Goal: Task Accomplishment & Management: Use online tool/utility

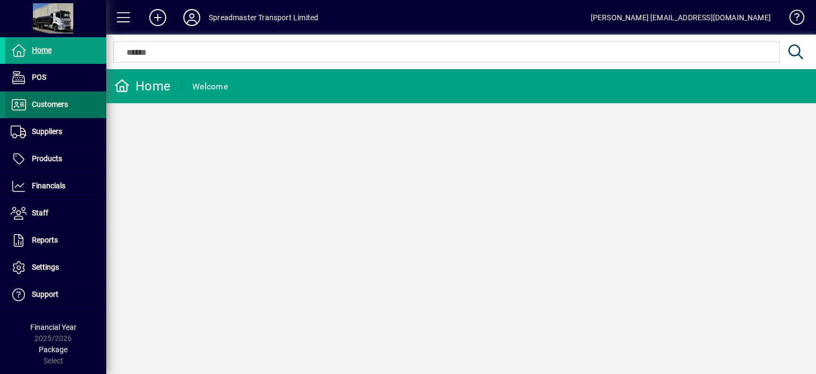
click at [49, 103] on span "Customers" at bounding box center [50, 104] width 36 height 9
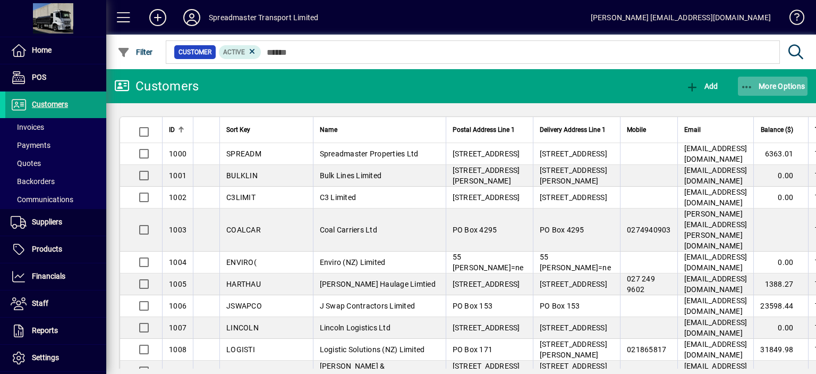
click at [769, 85] on span "More Options" at bounding box center [773, 86] width 65 height 9
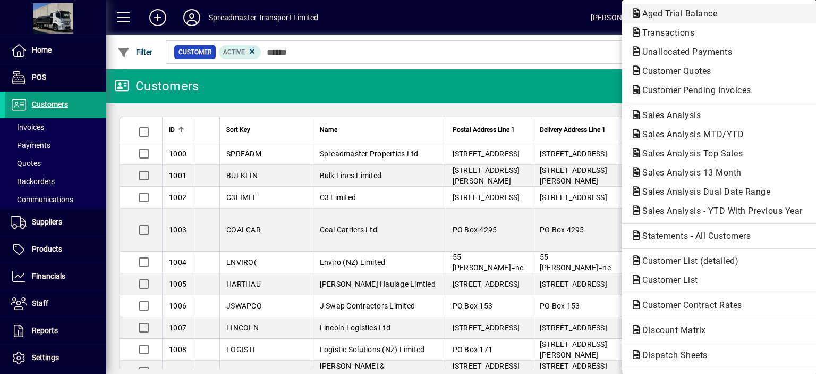
click at [663, 12] on span "Aged Trial Balance" at bounding box center [677, 14] width 92 height 10
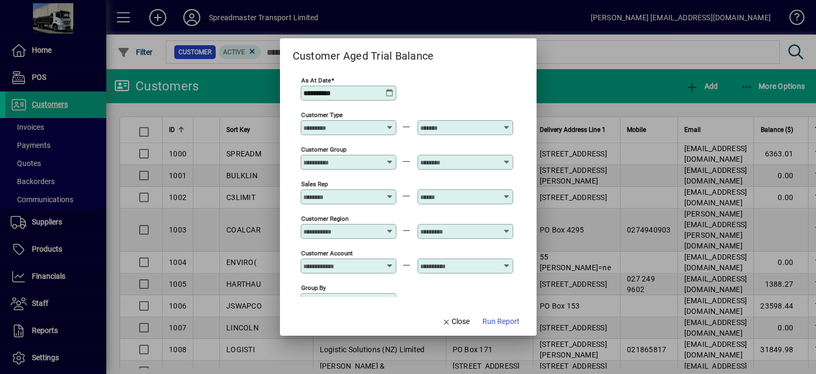
scroll to position [79, 0]
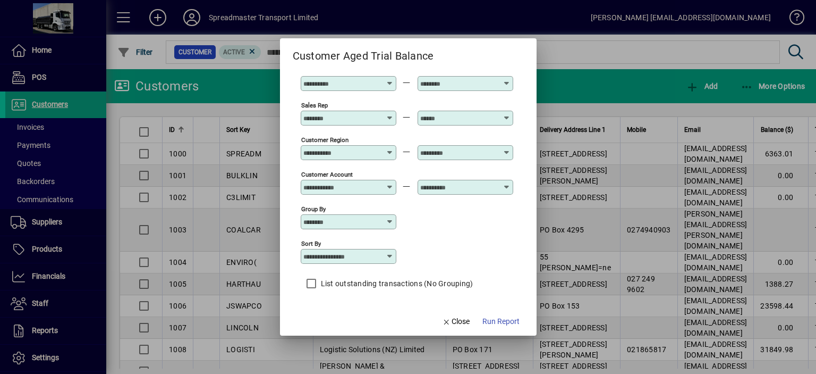
click at [389, 256] on icon at bounding box center [390, 256] width 9 height 9
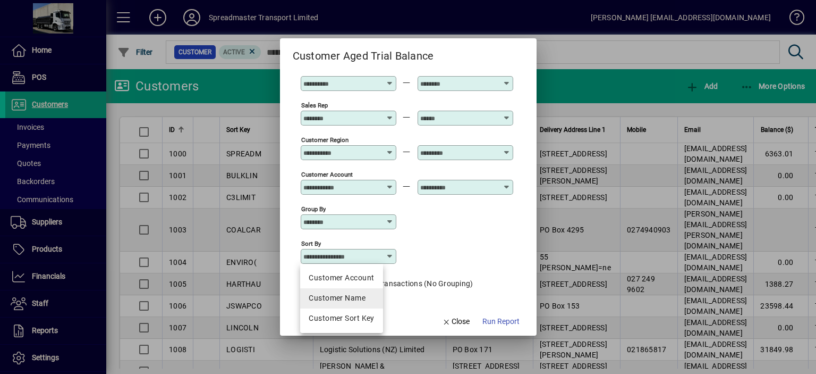
click at [358, 299] on div "Customer Name" at bounding box center [341, 297] width 65 height 11
type input "**********"
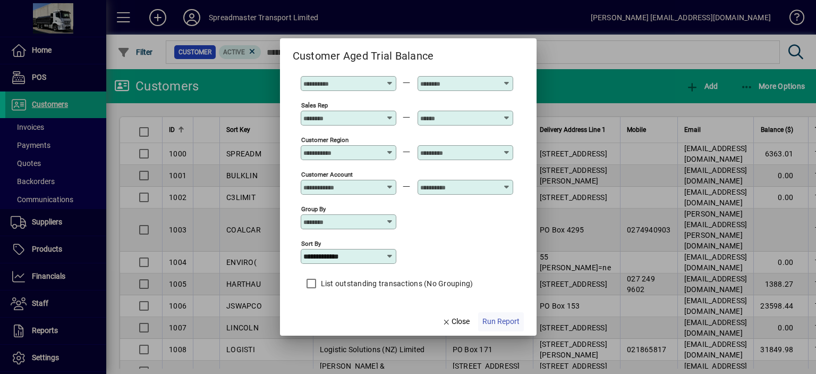
click at [490, 322] on span "Run Report" at bounding box center [501, 321] width 37 height 11
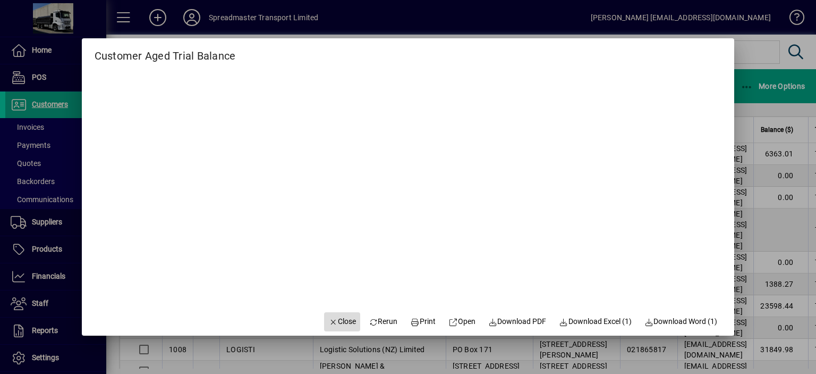
click at [342, 323] on span "Close" at bounding box center [342, 321] width 28 height 11
